Goal: Information Seeking & Learning: Stay updated

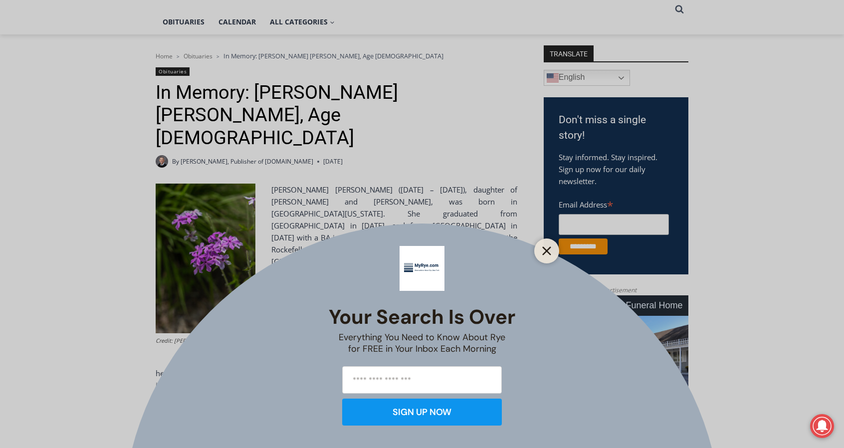
click at [544, 252] on icon "Close" at bounding box center [546, 250] width 9 height 9
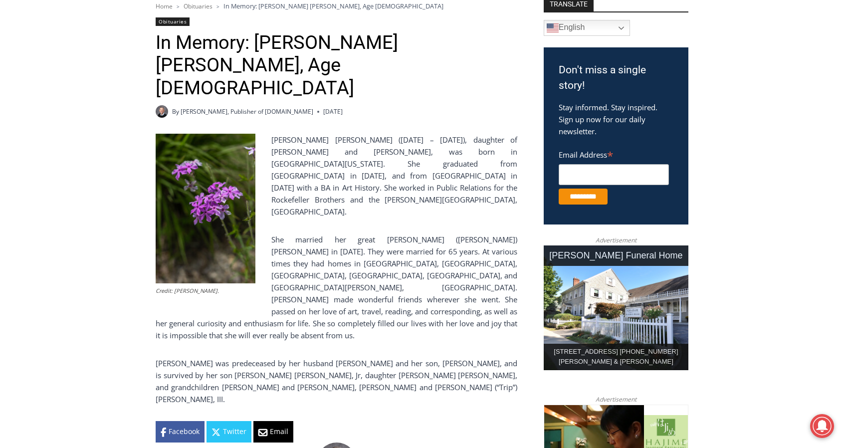
scroll to position [332, 0]
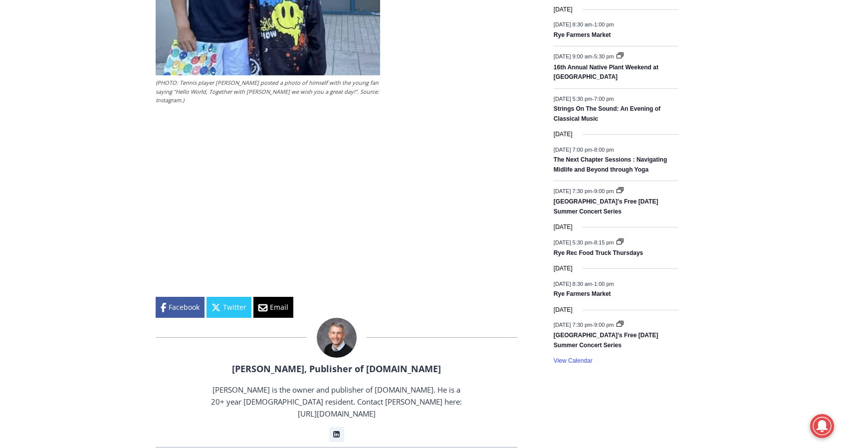
scroll to position [1228, 0]
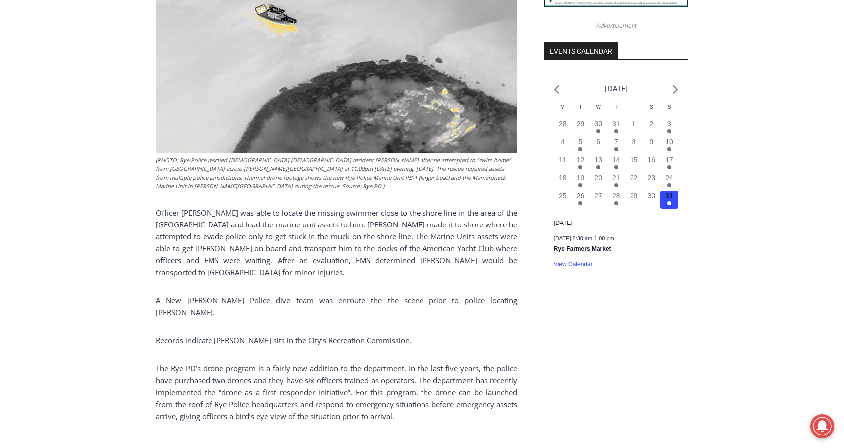
scroll to position [1079, 0]
